Goal: Navigation & Orientation: Find specific page/section

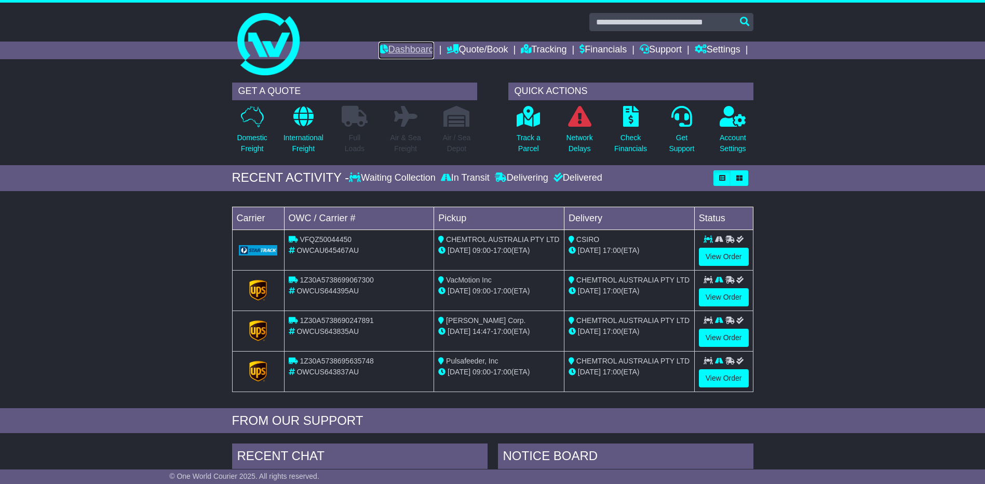
click at [400, 45] on link "Dashboard" at bounding box center [406, 51] width 56 height 18
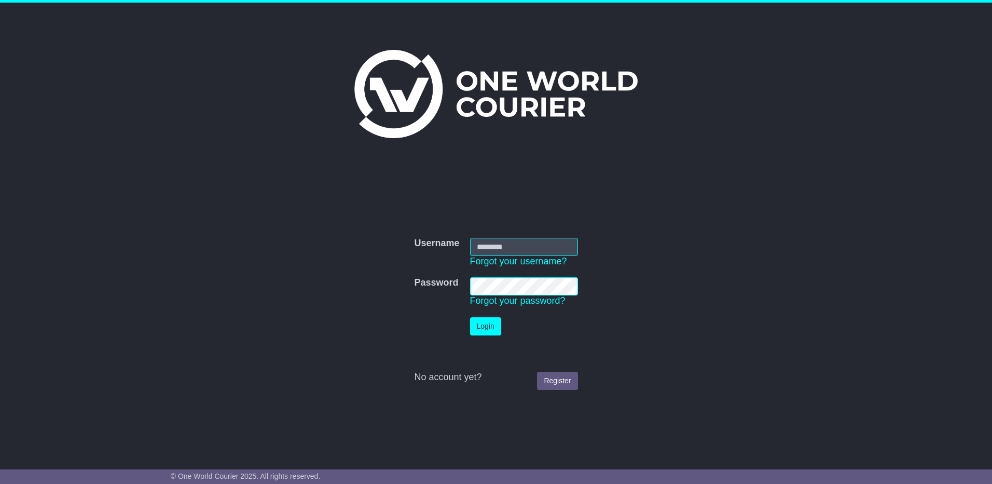
type input "**********"
click at [483, 328] on button "Login" at bounding box center [485, 326] width 31 height 18
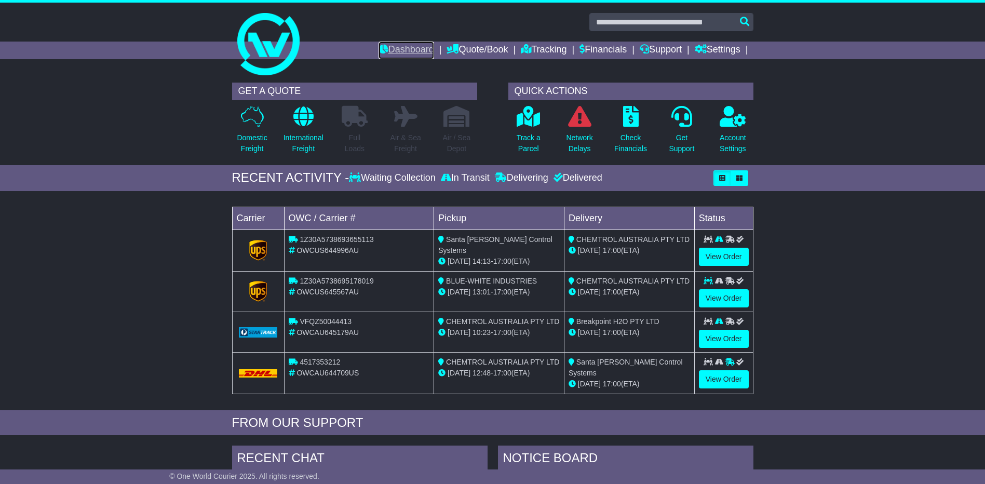
click at [398, 48] on link "Dashboard" at bounding box center [406, 51] width 56 height 18
